Goal: Task Accomplishment & Management: Use online tool/utility

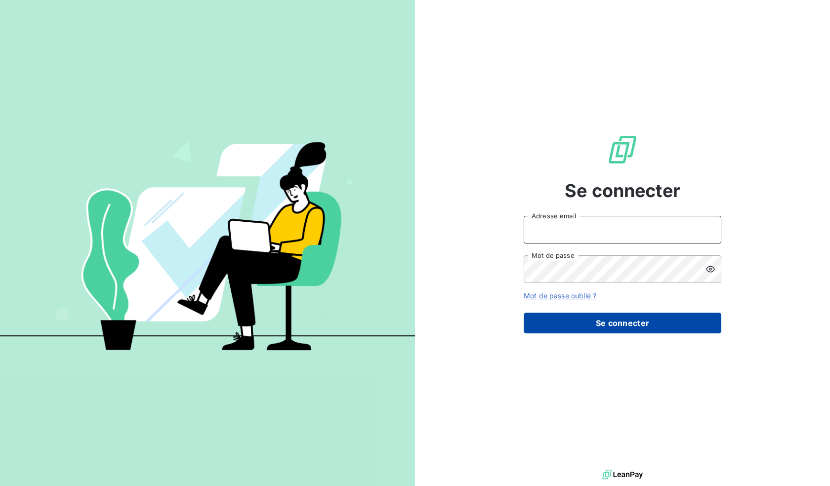
type input "[EMAIL_ADDRESS][DOMAIN_NAME]"
click at [610, 318] on button "Se connecter" at bounding box center [623, 323] width 198 height 21
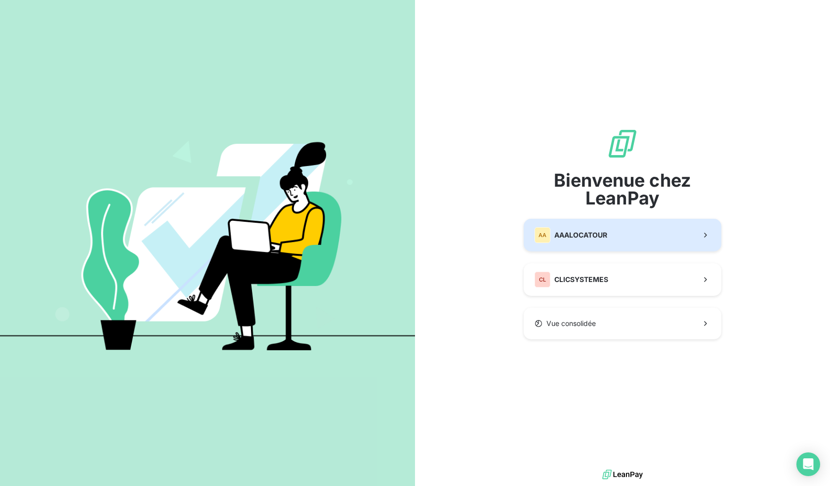
click at [600, 232] on span "AAALOCATOUR" at bounding box center [580, 235] width 53 height 10
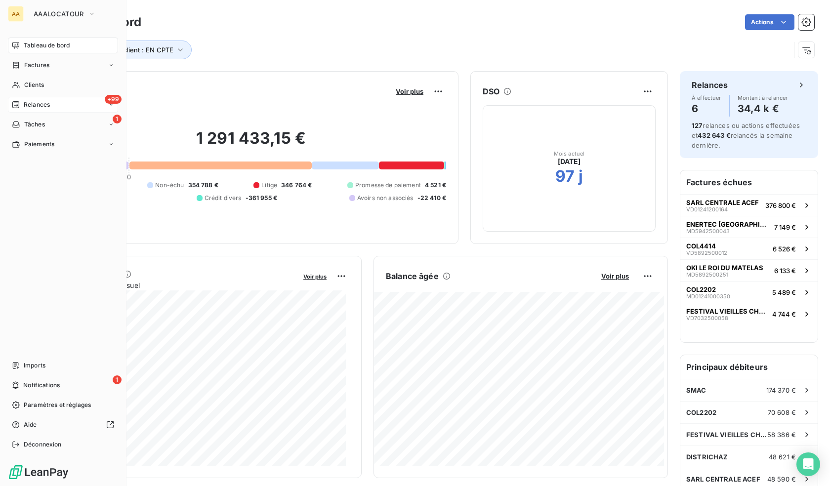
click at [47, 100] on span "Relances" at bounding box center [37, 104] width 26 height 9
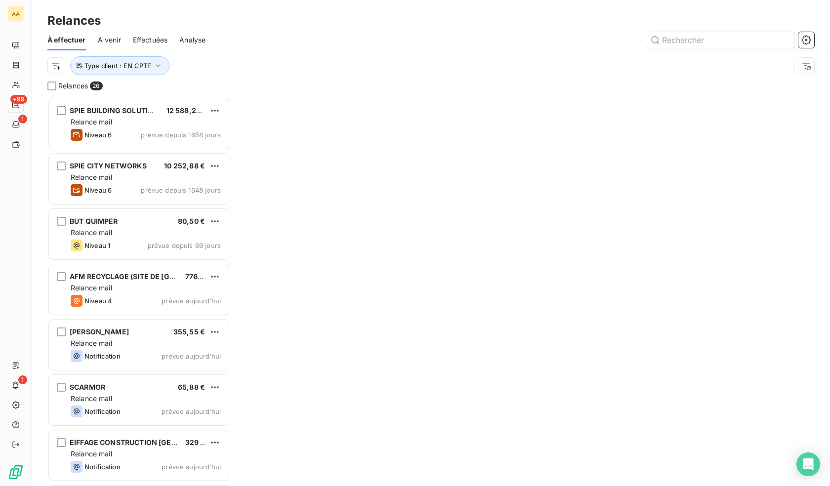
scroll to position [382, 175]
